Goal: Information Seeking & Learning: Check status

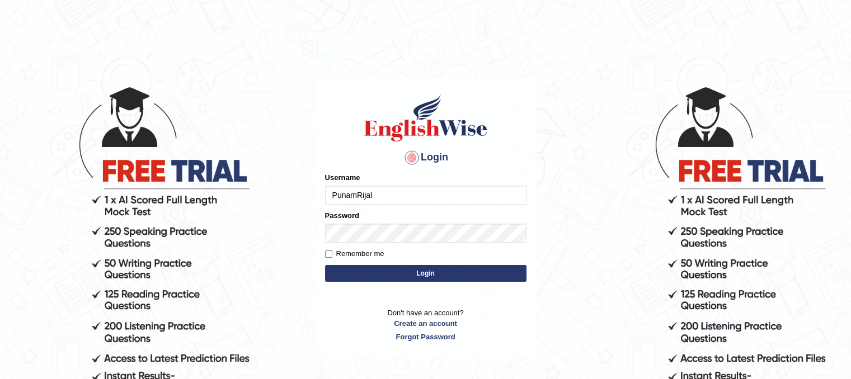
click at [408, 274] on button "Login" at bounding box center [425, 273] width 201 height 17
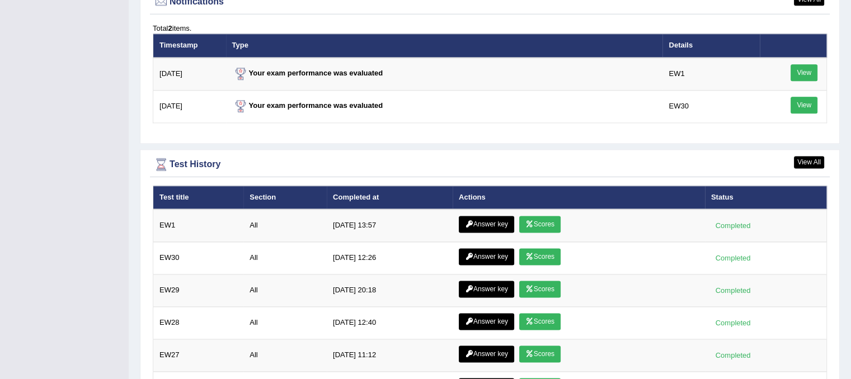
scroll to position [1486, 0]
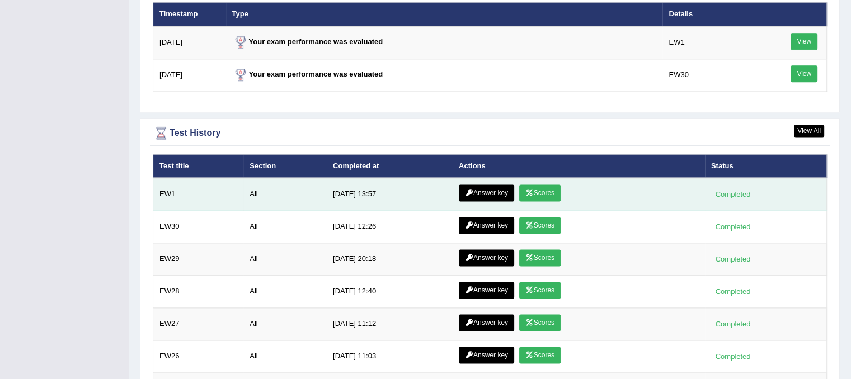
click at [539, 187] on link "Scores" at bounding box center [539, 193] width 41 height 17
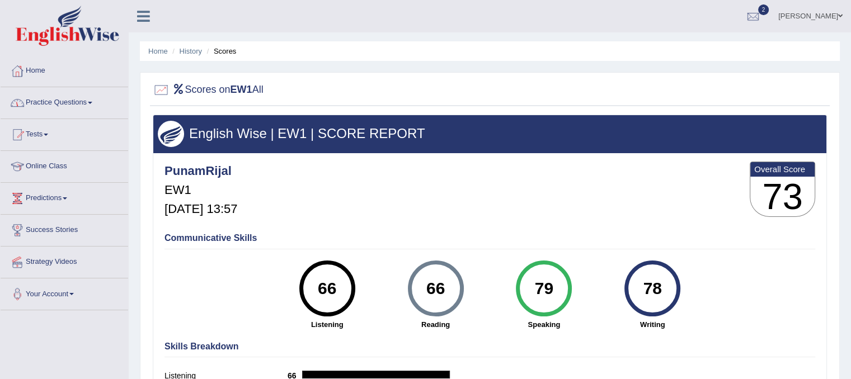
click at [83, 98] on link "Practice Questions" at bounding box center [65, 101] width 128 height 28
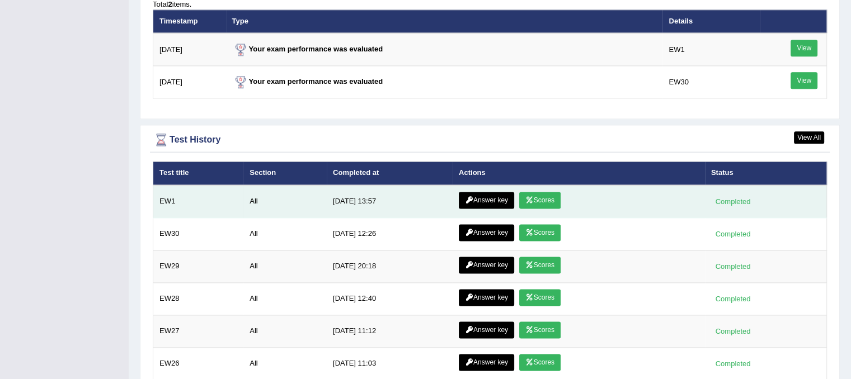
click at [503, 192] on link "Answer key" at bounding box center [486, 200] width 55 height 17
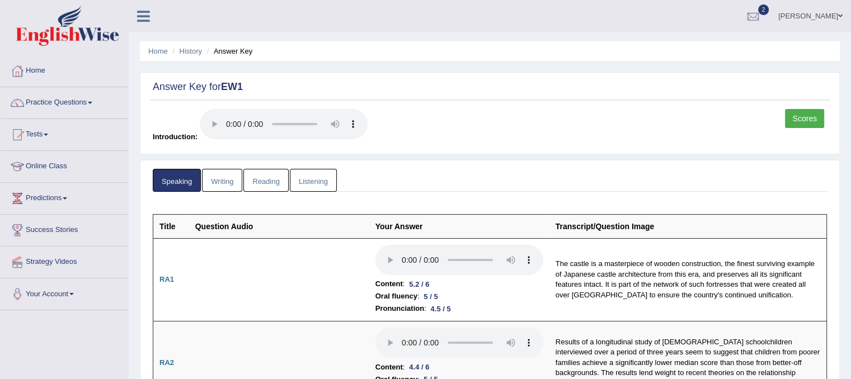
drag, startPoint x: 857, startPoint y: 32, endPoint x: 822, endPoint y: -2, distance: 49.1
click at [822, 0] on html "Toggle navigation Home Practice Questions Speaking Practice Read Aloud Repeat S…" at bounding box center [425, 189] width 851 height 379
click at [270, 177] on link "Reading" at bounding box center [265, 180] width 45 height 23
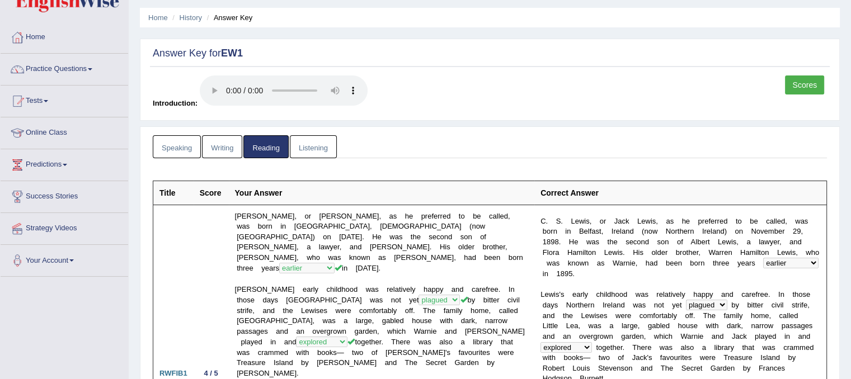
scroll to position [37, 0]
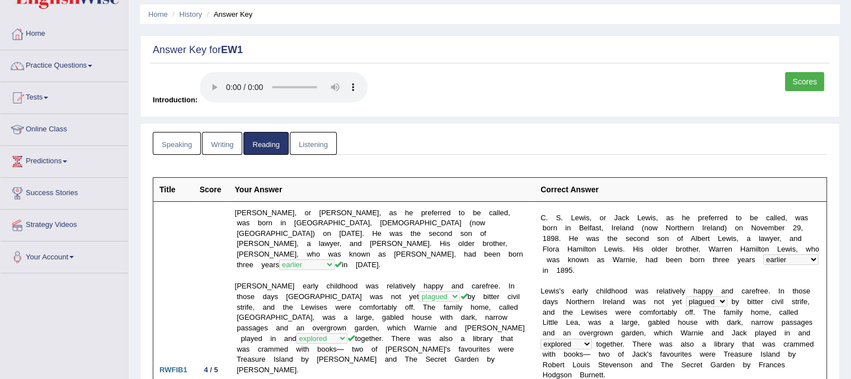
click at [321, 134] on link "Listening" at bounding box center [313, 143] width 47 height 23
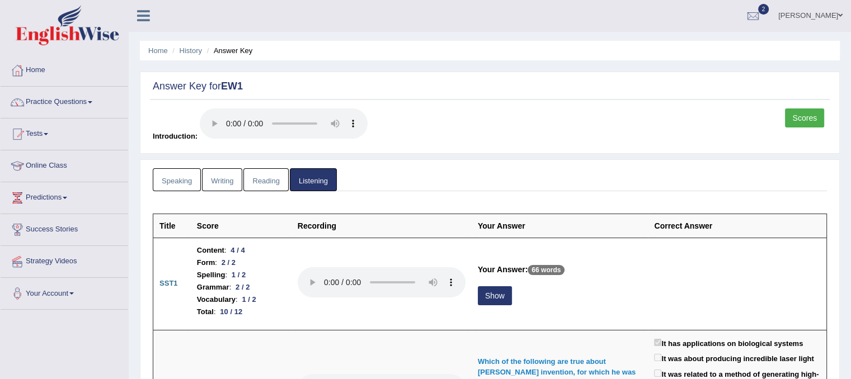
scroll to position [0, 0]
click at [175, 175] on link "Speaking" at bounding box center [177, 180] width 48 height 23
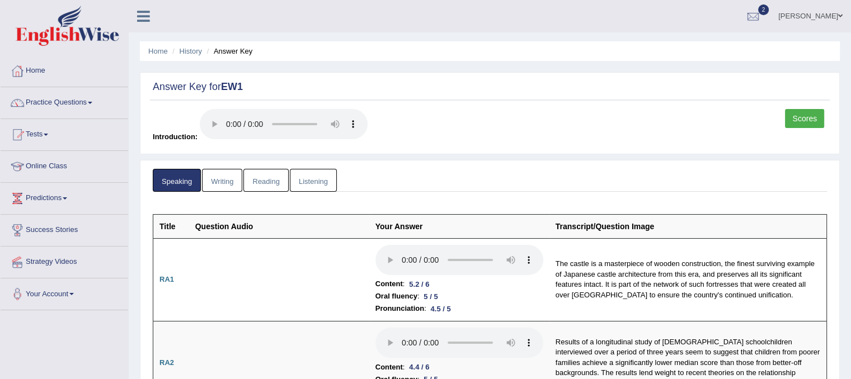
click at [797, 119] on link "Scores" at bounding box center [804, 118] width 39 height 19
